Goal: Transaction & Acquisition: Purchase product/service

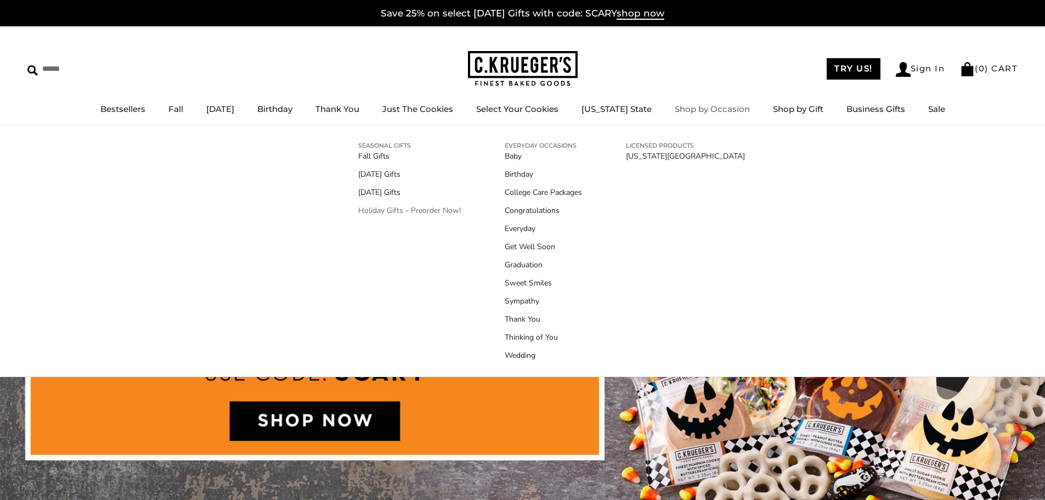
click at [432, 213] on link "Holiday Gifts - Preorder Now!" at bounding box center [409, 211] width 103 height 12
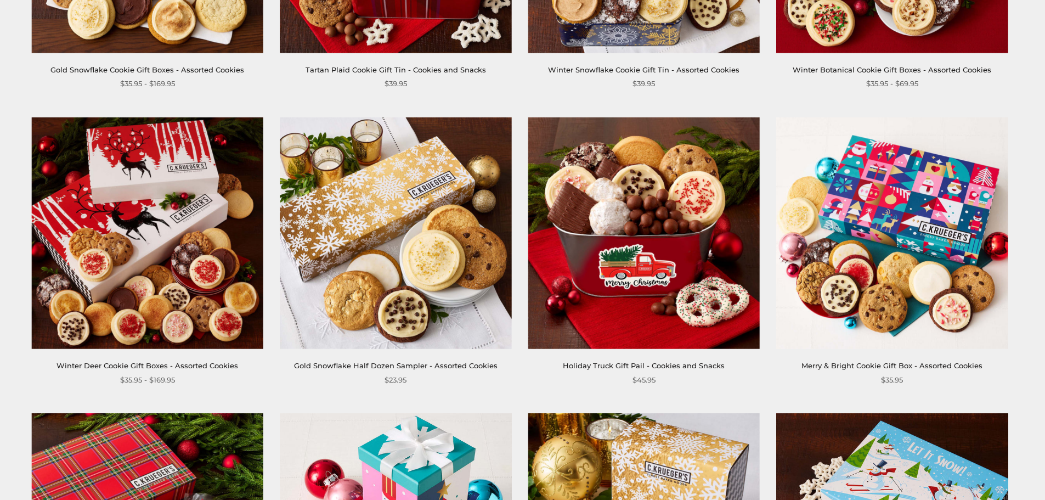
scroll to position [439, 0]
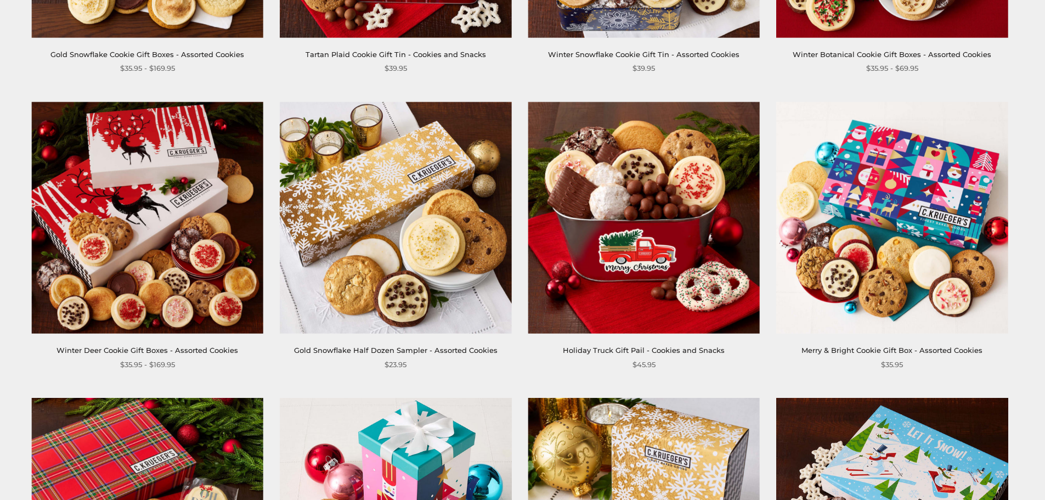
click at [456, 235] on img at bounding box center [395, 217] width 231 height 231
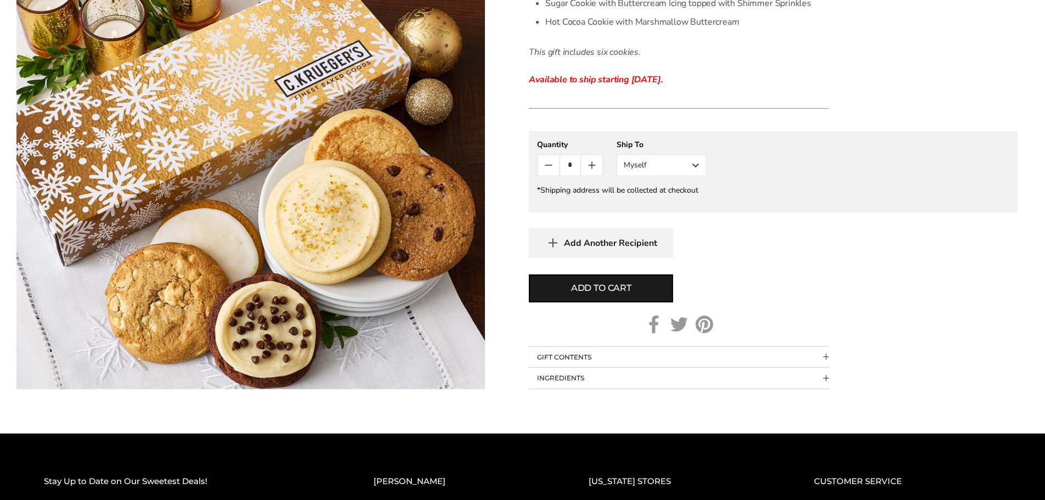
scroll to position [494, 0]
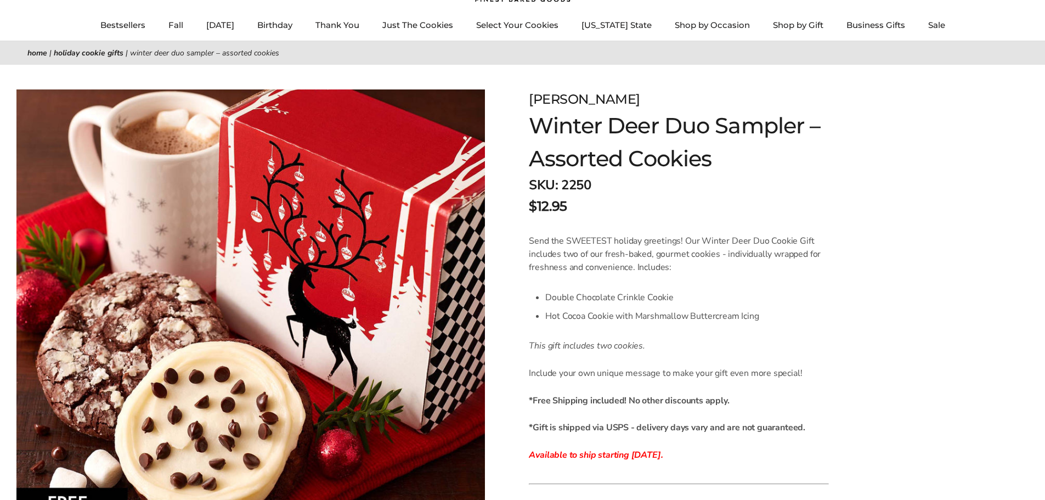
scroll to position [55, 0]
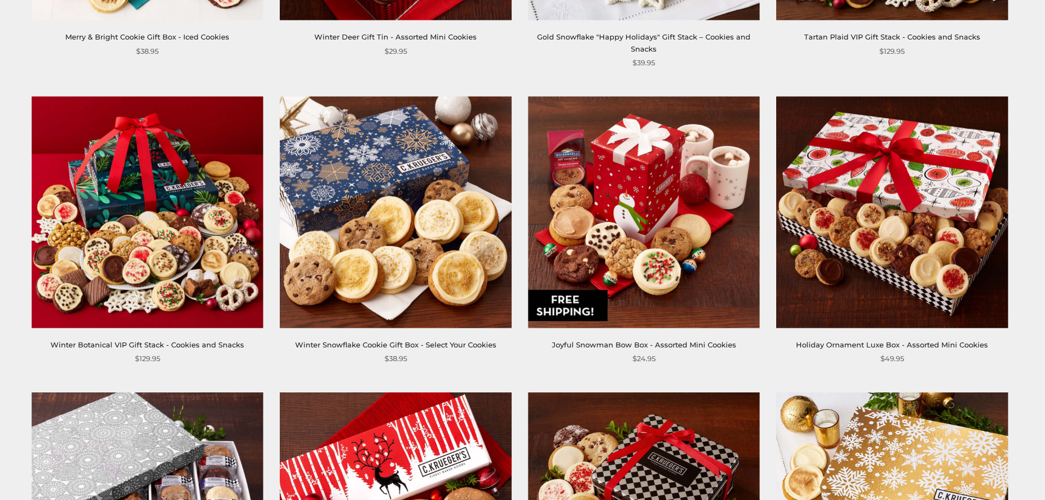
scroll to position [768, 0]
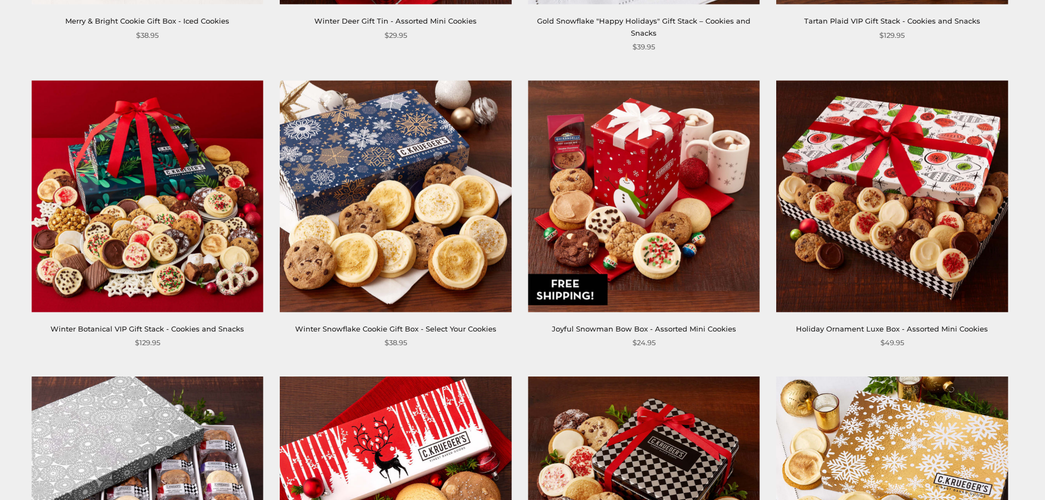
click at [625, 205] on img at bounding box center [643, 195] width 231 height 231
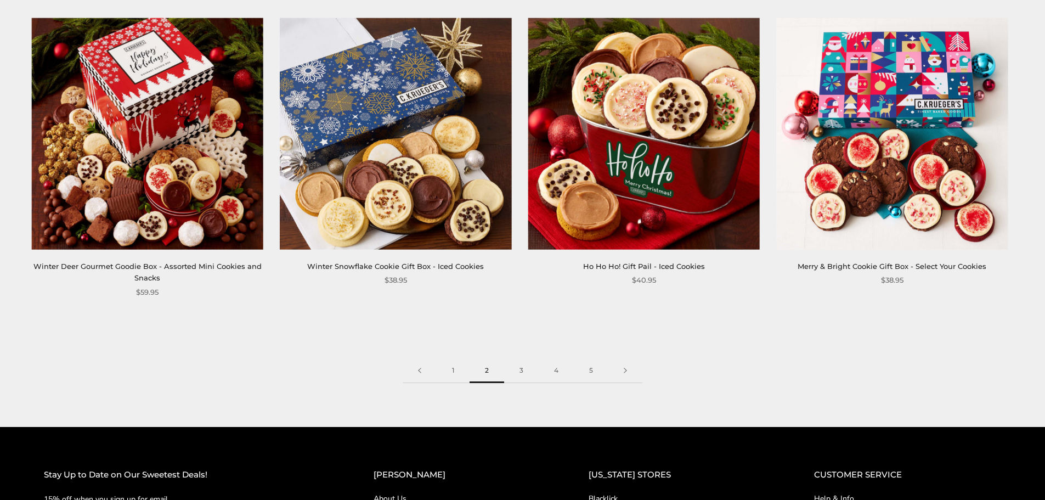
scroll to position [1755, 0]
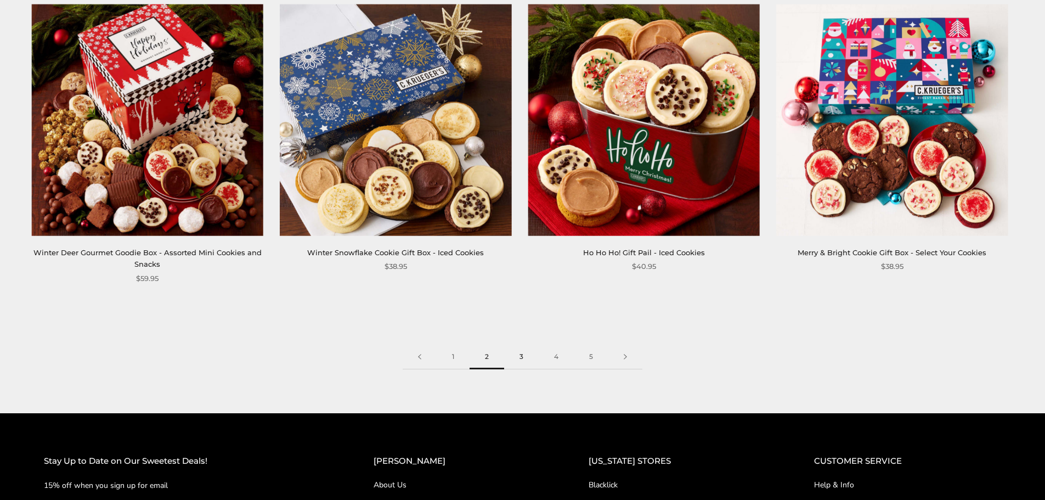
click at [520, 346] on link "3" at bounding box center [521, 356] width 35 height 25
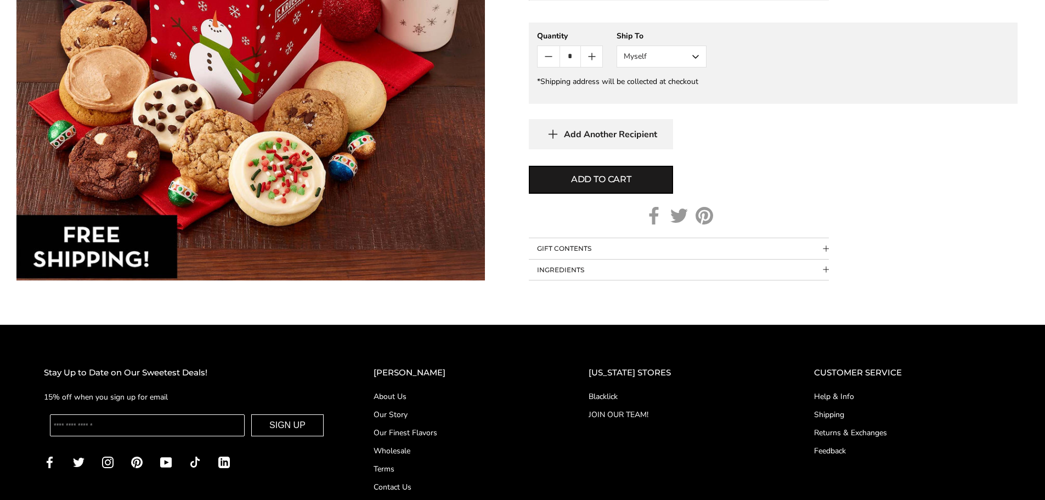
scroll to position [658, 0]
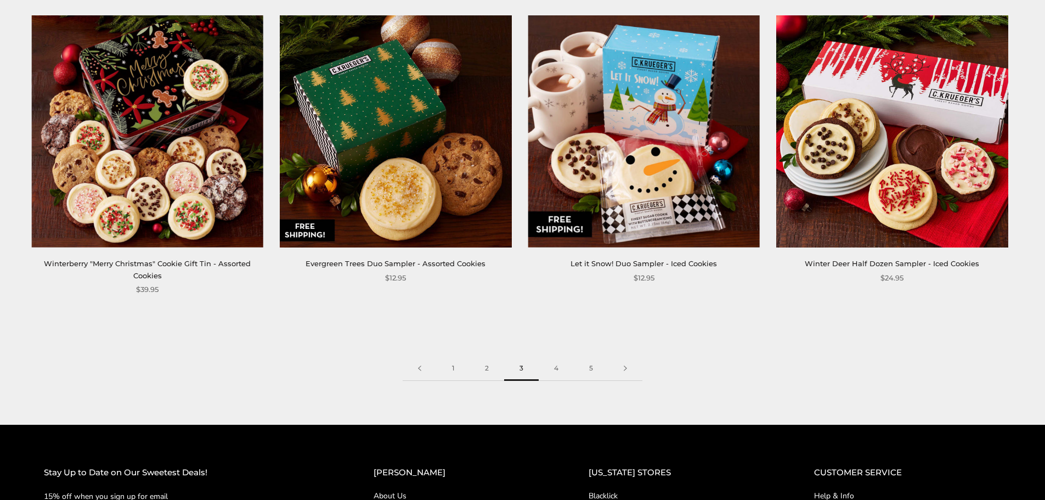
scroll to position [1755, 0]
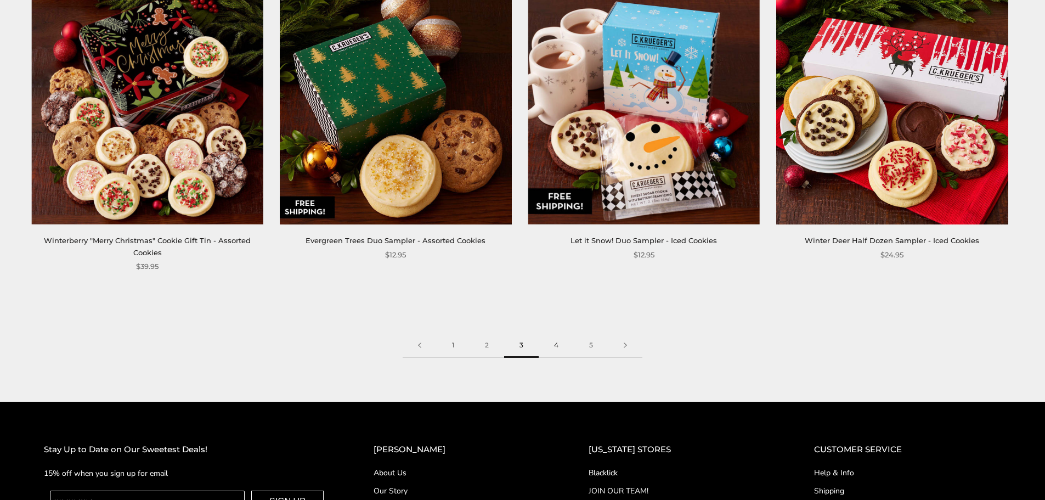
click at [552, 346] on link "4" at bounding box center [556, 345] width 35 height 25
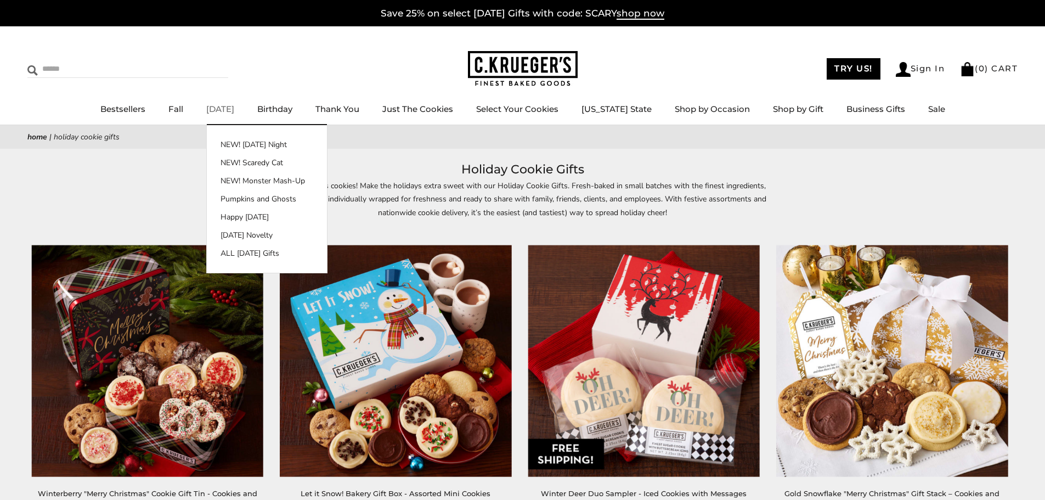
click at [50, 67] on input "Search" at bounding box center [92, 68] width 131 height 17
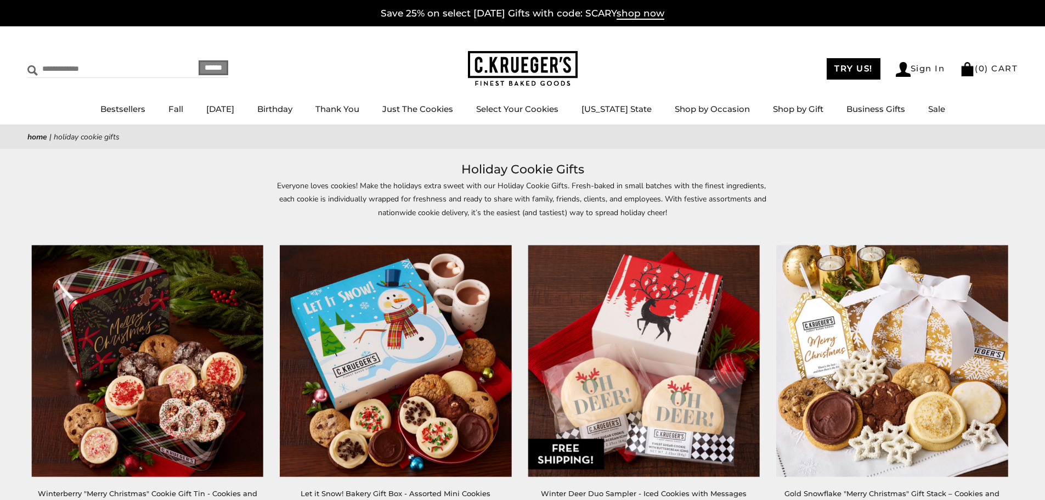
type input "**********"
click at [199, 73] on input "******" at bounding box center [214, 67] width 30 height 15
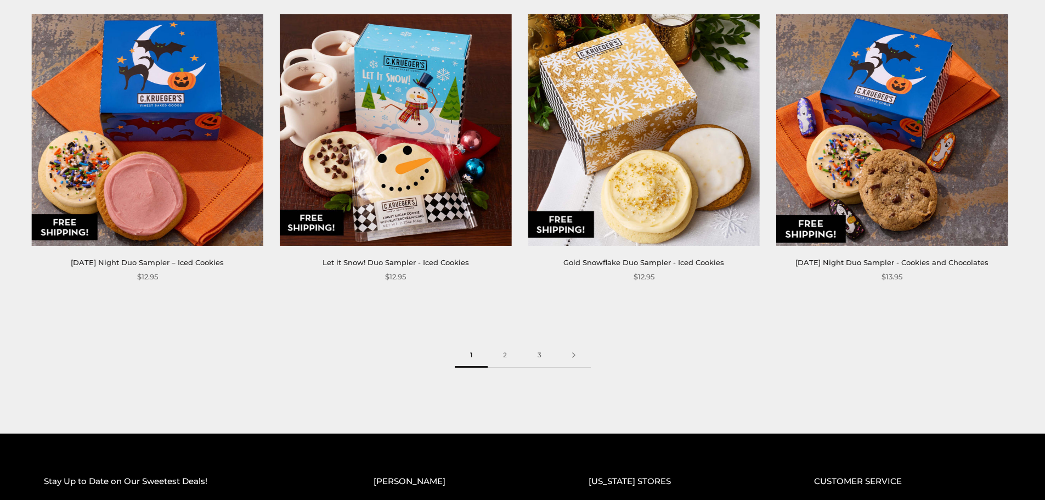
scroll to position [2633, 0]
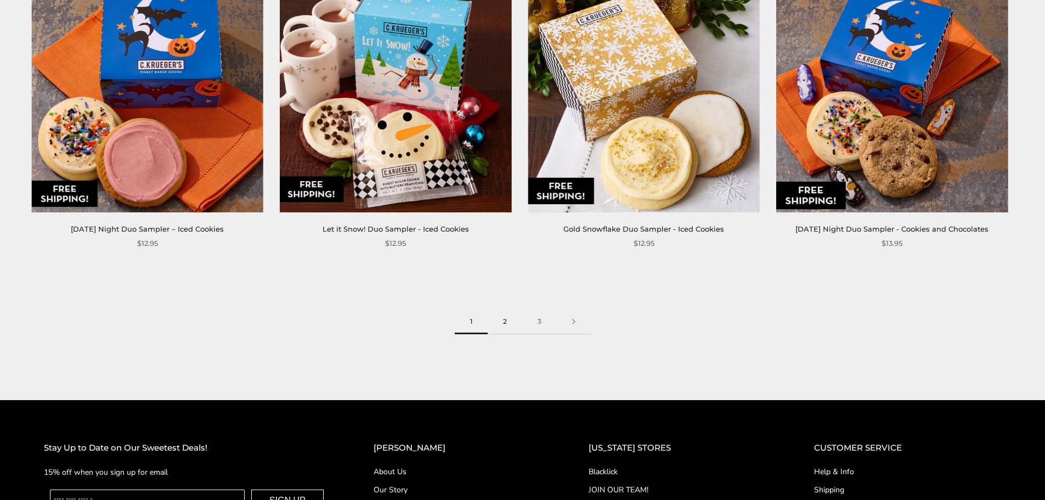
click at [505, 309] on link "2" at bounding box center [505, 321] width 35 height 25
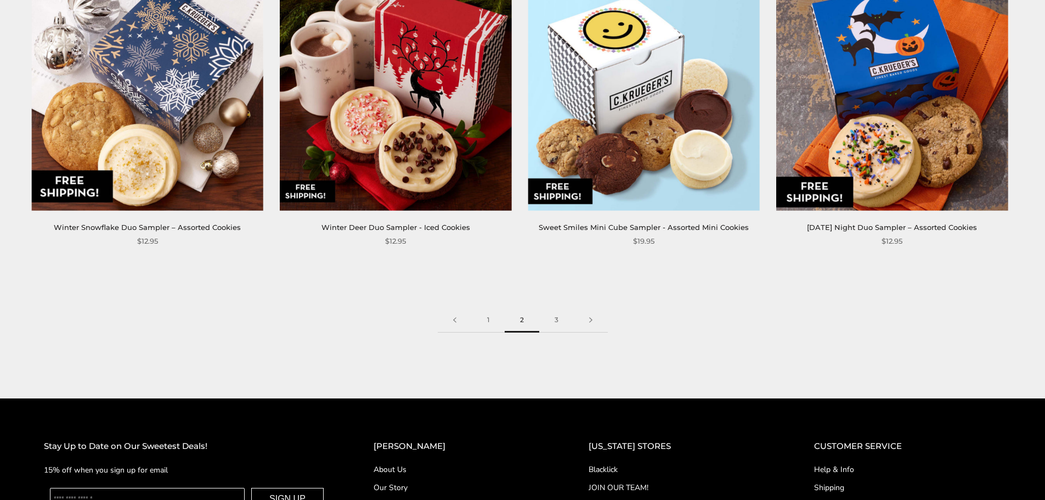
scroll to position [2633, 0]
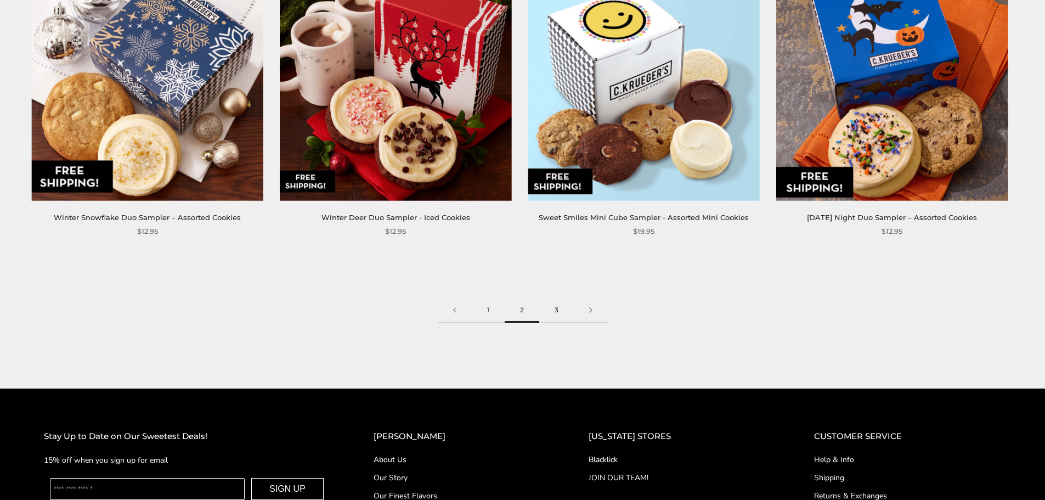
click at [553, 302] on link "3" at bounding box center [556, 310] width 35 height 25
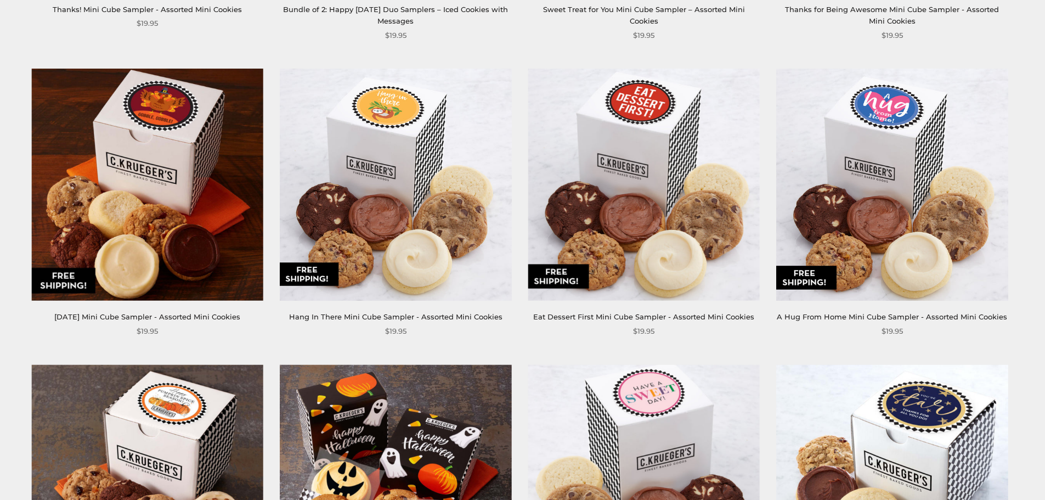
scroll to position [1371, 0]
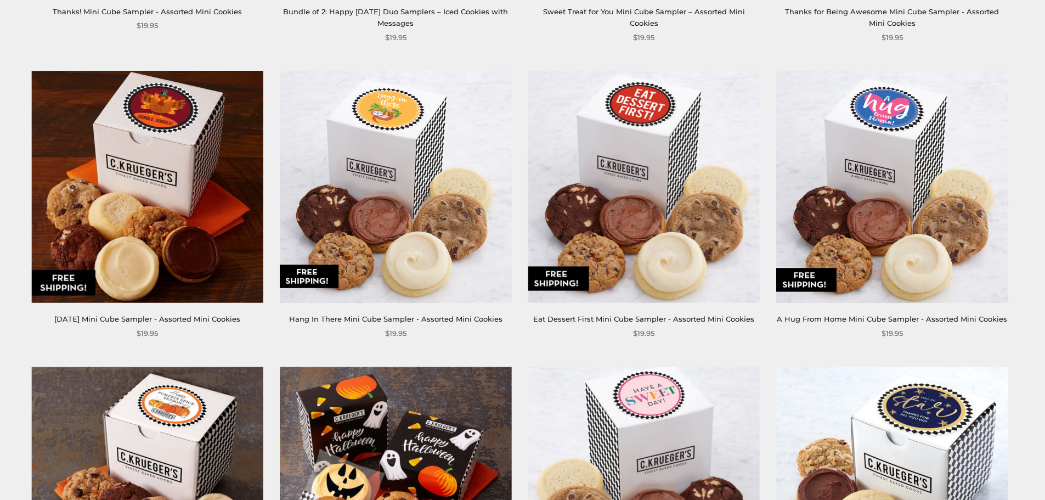
click at [632, 214] on img at bounding box center [643, 186] width 231 height 231
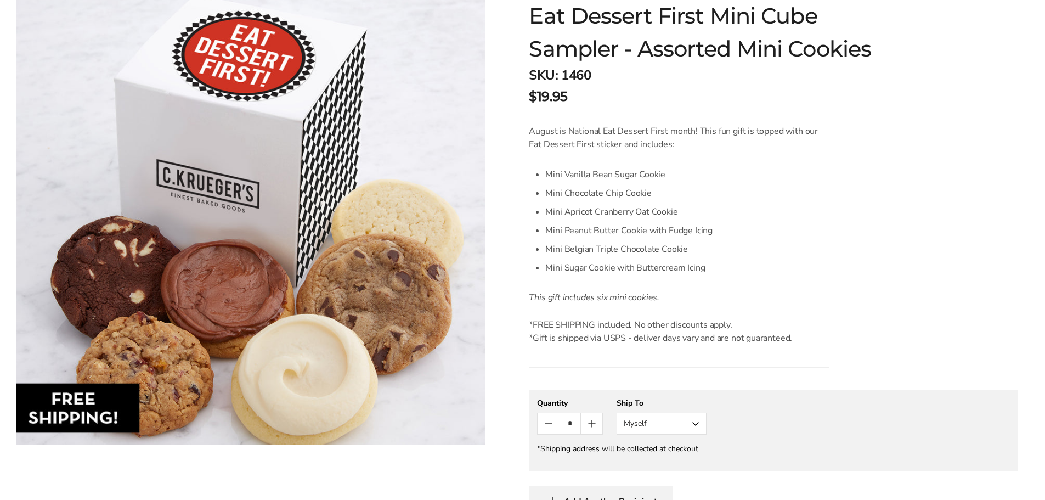
scroll to position [219, 0]
